Goal: Information Seeking & Learning: Learn about a topic

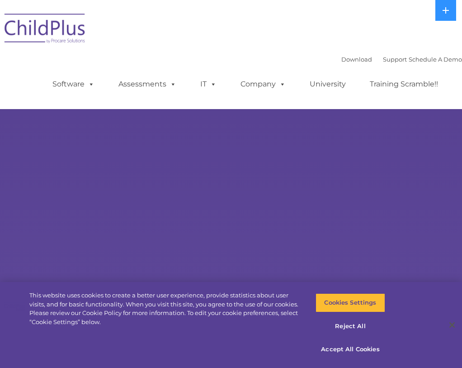
select select "MEDIUM"
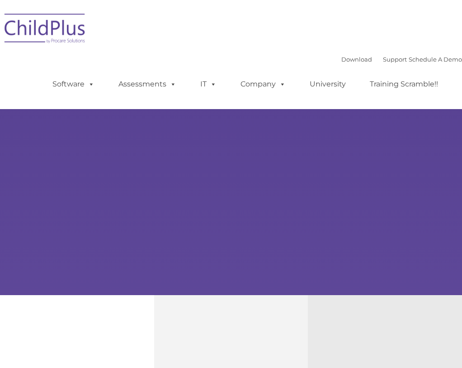
type input ""
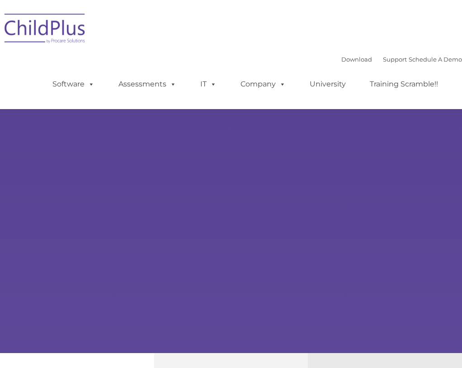
select select "MEDIUM"
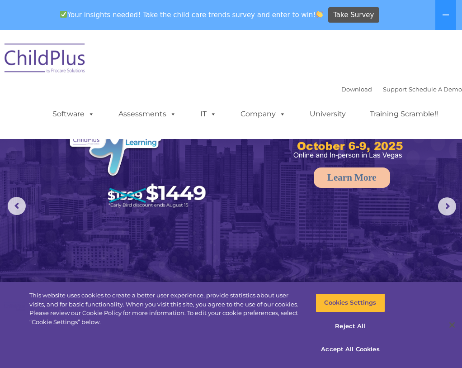
click at [59, 120] on link "Software" at bounding box center [73, 114] width 60 height 18
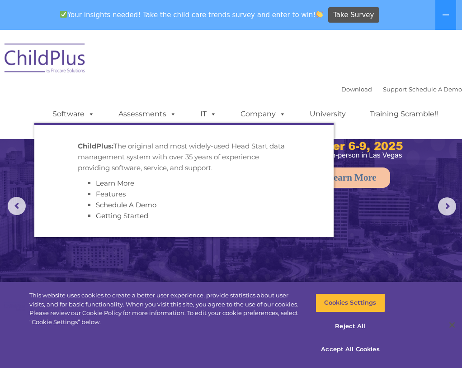
click at [34, 88] on div "Download Support | Schedule A Demo  MENU MENU Software ChildPlus: The original…" at bounding box center [248, 107] width 428 height 50
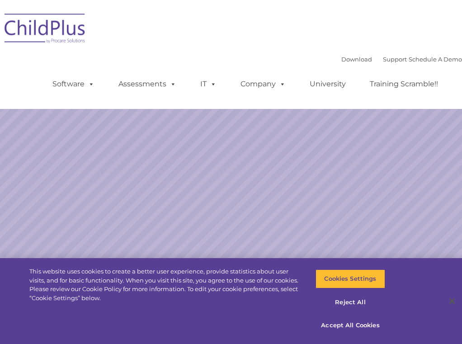
select select "MEDIUM"
